Goal: Navigation & Orientation: Find specific page/section

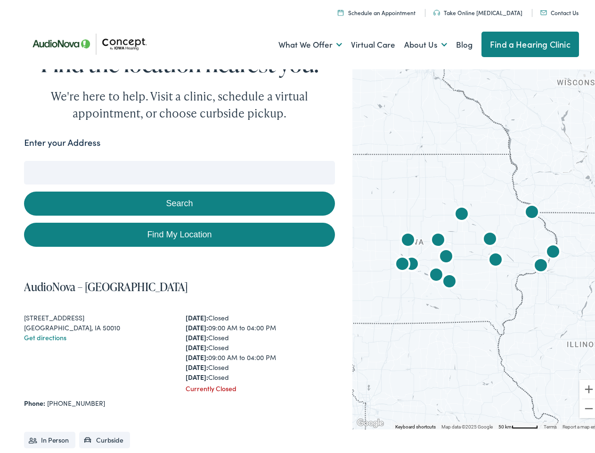
click at [302, 42] on link "What We Offer" at bounding box center [311, 42] width 64 height 35
click at [416, 42] on link "About Us" at bounding box center [426, 42] width 43 height 35
click at [380, 158] on button "Search" at bounding box center [385, 159] width 12 height 12
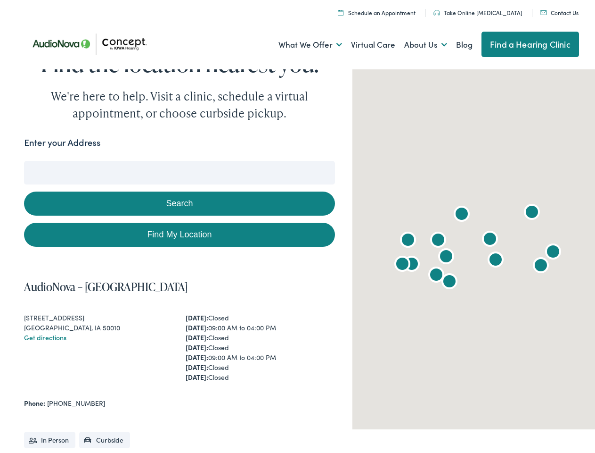
click at [177, 200] on button "Search" at bounding box center [179, 201] width 311 height 24
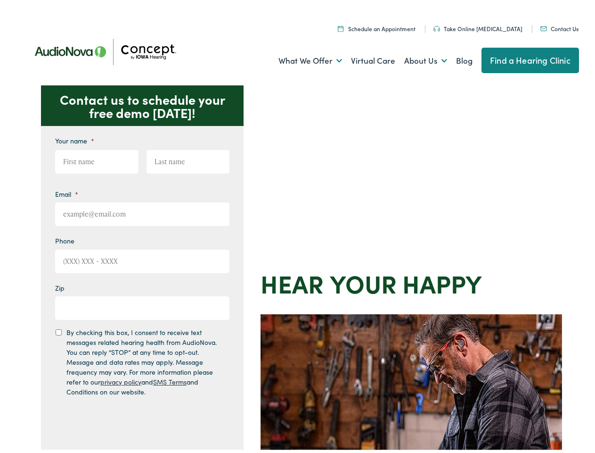
click at [298, 226] on div "Contact us to schedule your free demo [DATE]! Give us a call [PHONE_NUMBER] Ema…" at bounding box center [301, 411] width 603 height 656
click at [302, 58] on link "What We Offer" at bounding box center [311, 58] width 64 height 35
click at [416, 58] on link "About Us" at bounding box center [426, 58] width 43 height 35
